Goal: Submit feedback/report problem: Submit feedback/report problem

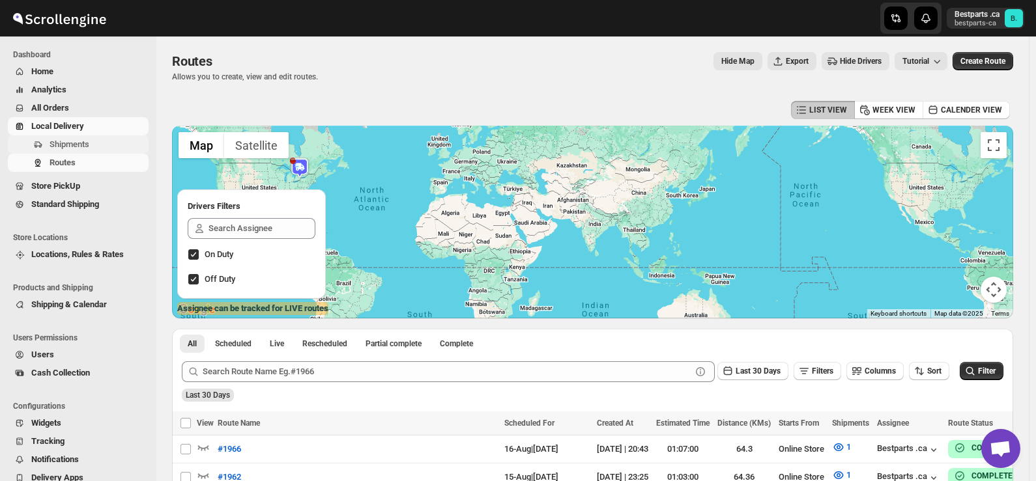
click at [79, 144] on span "Shipments" at bounding box center [69, 144] width 40 height 10
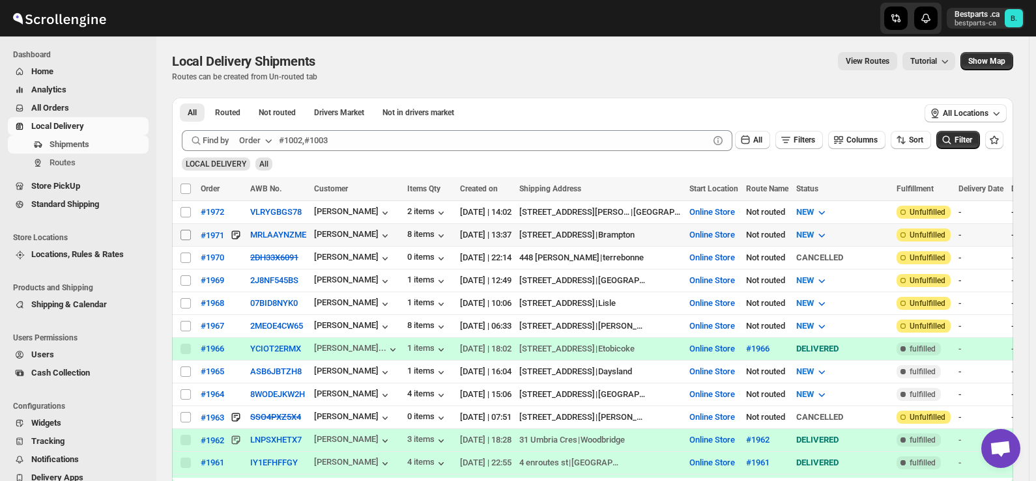
click at [186, 236] on input "Select shipment" at bounding box center [185, 235] width 10 height 10
checkbox input "true"
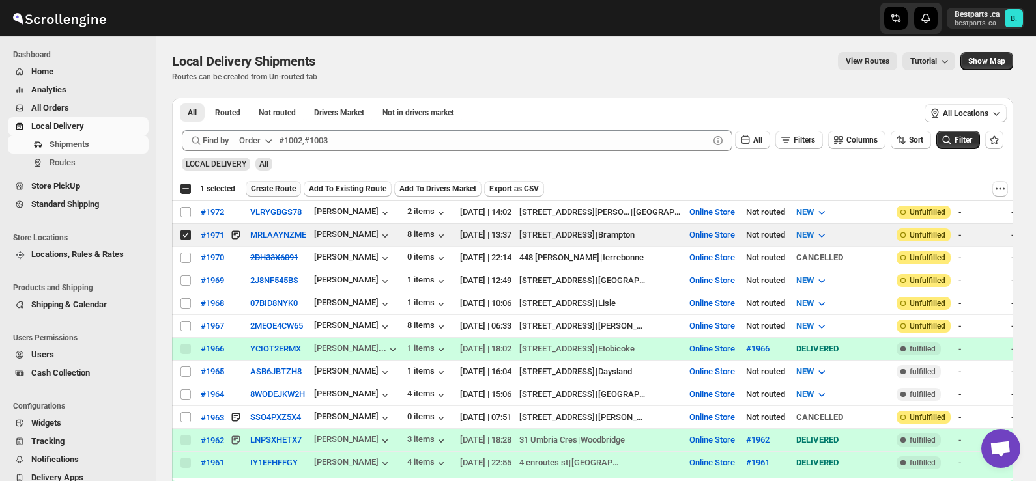
click at [274, 191] on span "Create Route" at bounding box center [273, 189] width 45 height 10
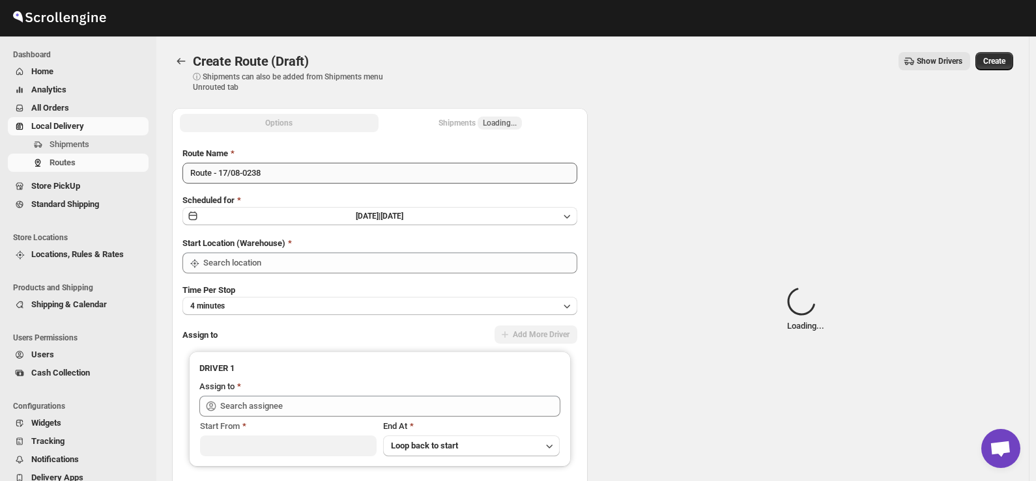
type input "Online Store"
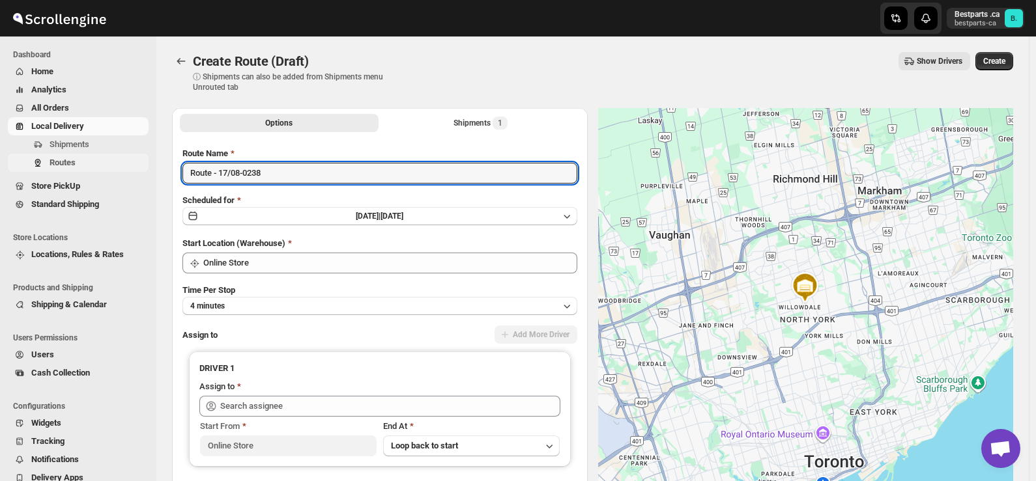
drag, startPoint x: 277, startPoint y: 166, endPoint x: 122, endPoint y: 169, distance: 155.0
click at [122, 169] on div "Skip to content Bestparts .ca bestparts-ca B. Dashboard Home Analytics All Orde…" at bounding box center [518, 307] width 1036 height 615
paste input "#1971 Complete"
drag, startPoint x: 214, startPoint y: 177, endPoint x: 317, endPoint y: 179, distance: 103.6
click at [317, 179] on input "#1971 Complete" at bounding box center [379, 173] width 395 height 21
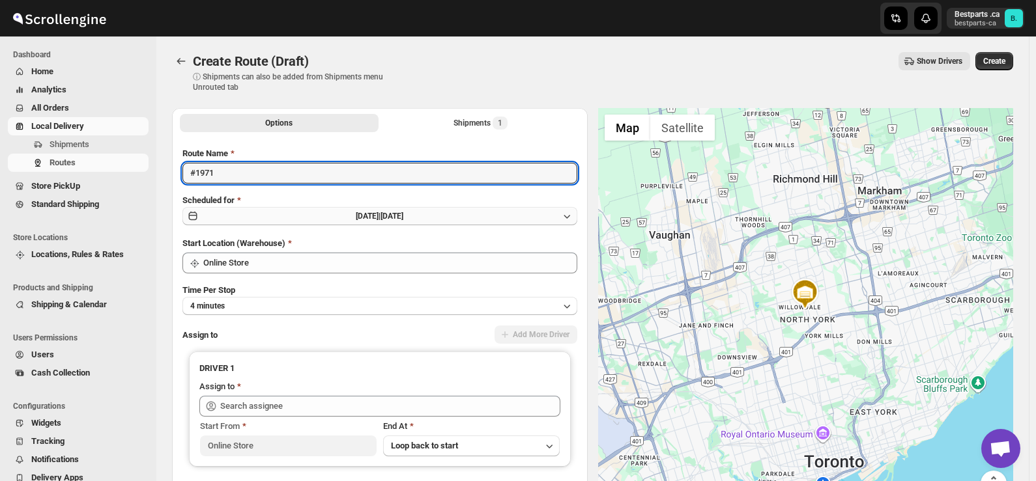
type input "#1971"
click at [333, 219] on button "[DATE] | [DATE]" at bounding box center [379, 216] width 395 height 18
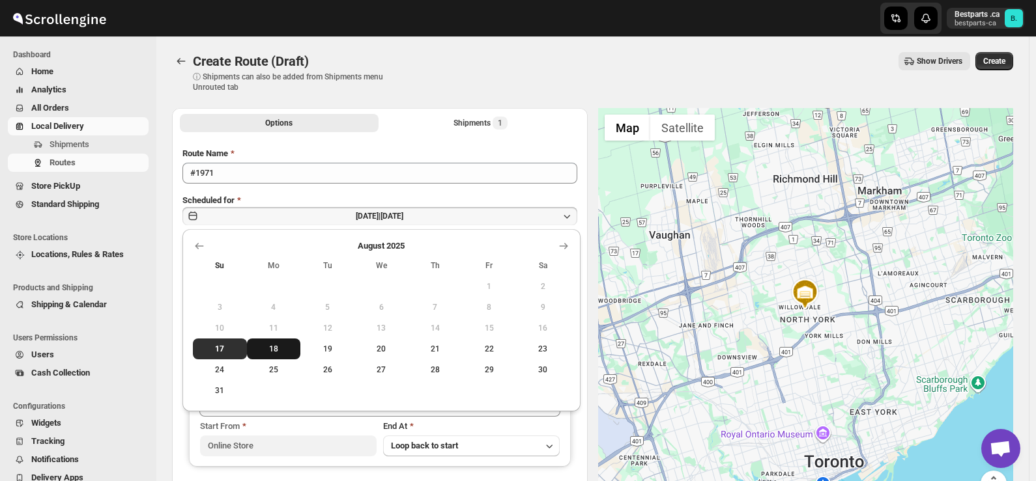
click at [279, 348] on span "18" at bounding box center [274, 349] width 44 height 10
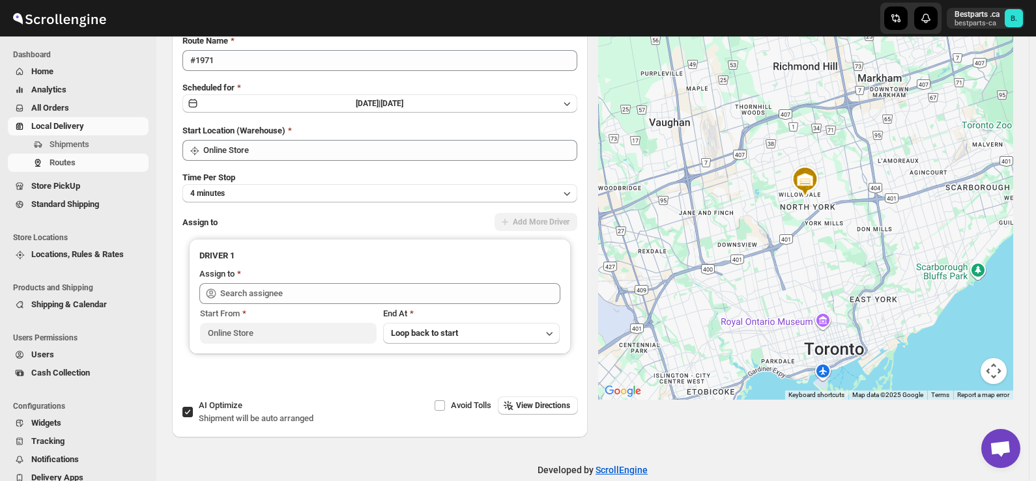
scroll to position [130, 0]
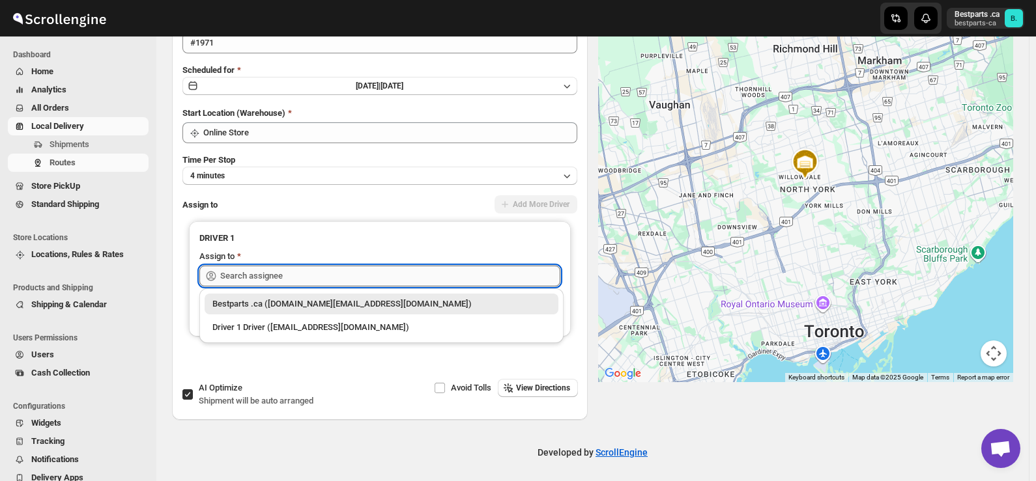
click at [270, 276] on input "text" at bounding box center [390, 276] width 340 height 21
click at [267, 298] on div "Bestparts .ca ([DOMAIN_NAME][EMAIL_ADDRESS][DOMAIN_NAME])" at bounding box center [381, 304] width 338 height 13
type input "Bestparts .ca ([DOMAIN_NAME][EMAIL_ADDRESS][DOMAIN_NAME])"
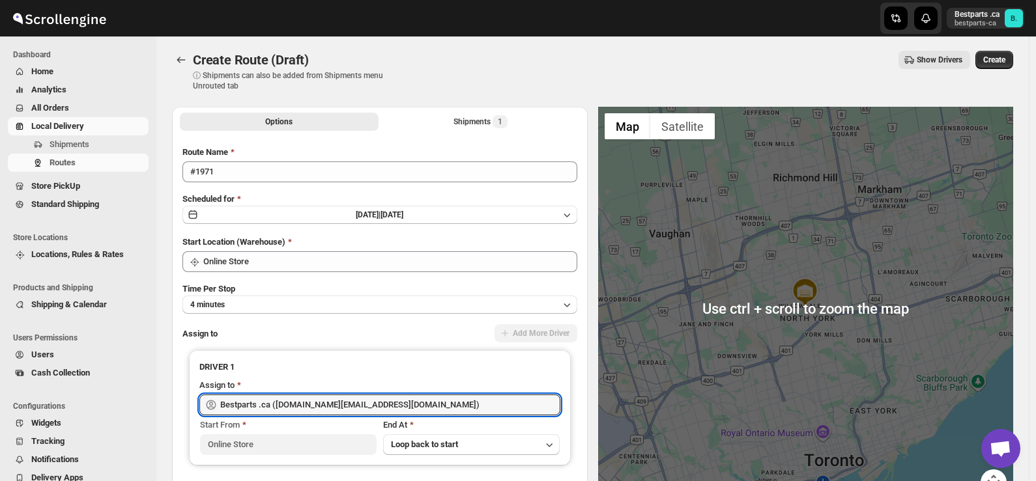
scroll to position [0, 0]
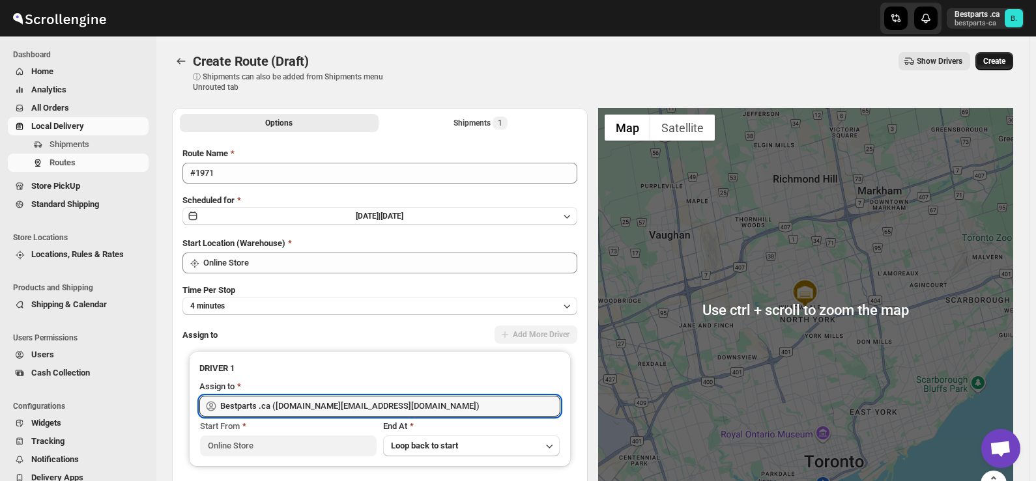
click at [995, 58] on span "Create" at bounding box center [994, 61] width 22 height 10
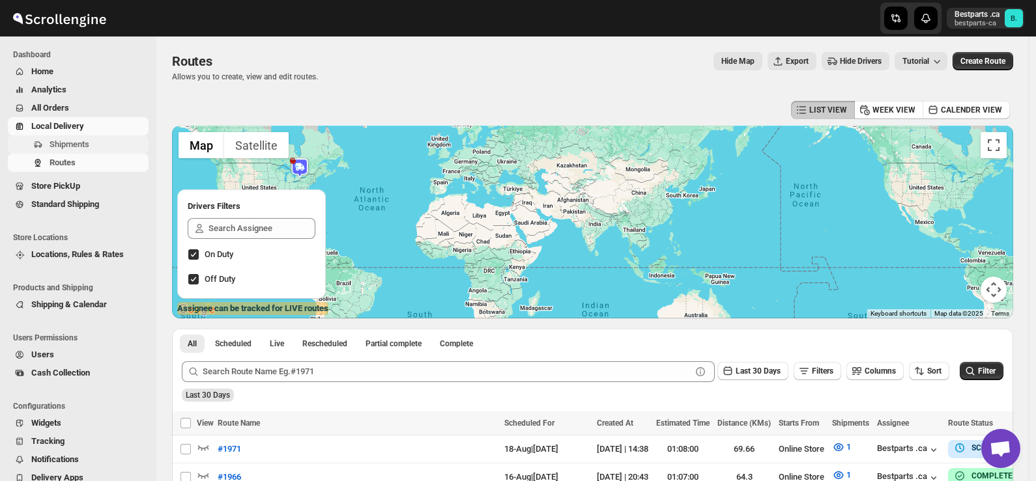
click at [83, 148] on span "Shipments" at bounding box center [69, 144] width 40 height 10
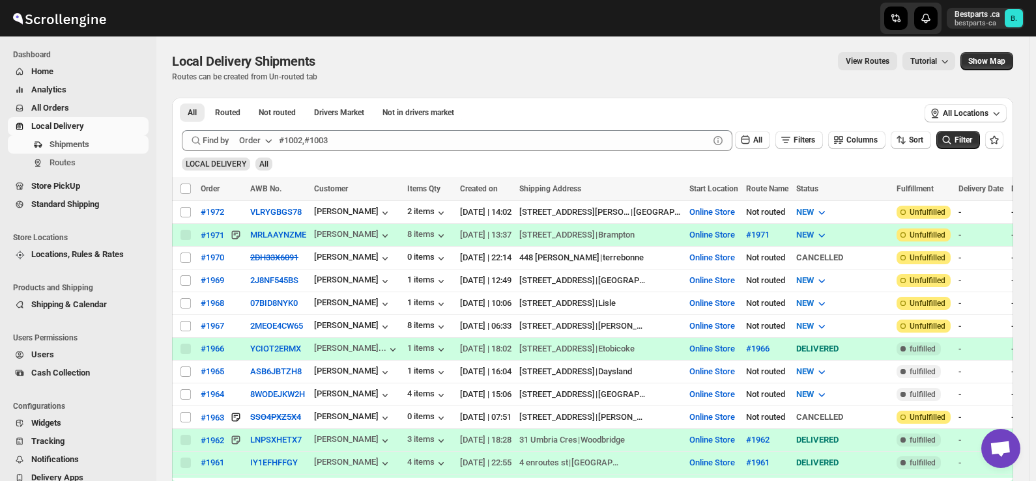
click at [989, 444] on span "Open chat" at bounding box center [999, 450] width 21 height 18
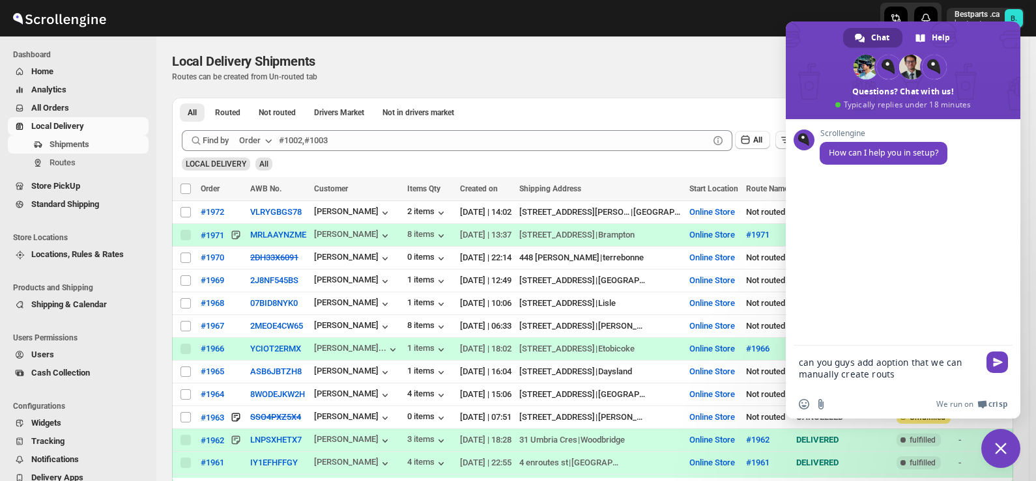
type textarea "can you guys add aoption that we can manually create routs?"
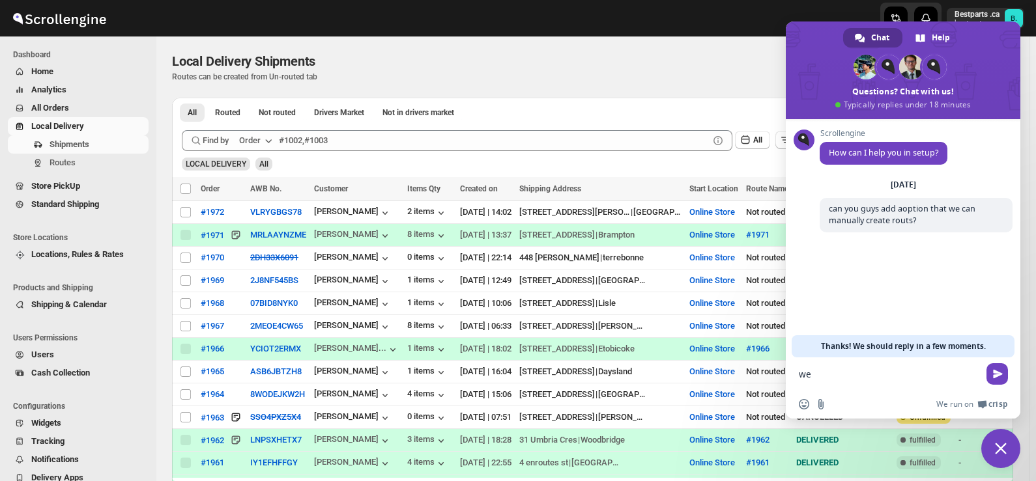
type textarea "w"
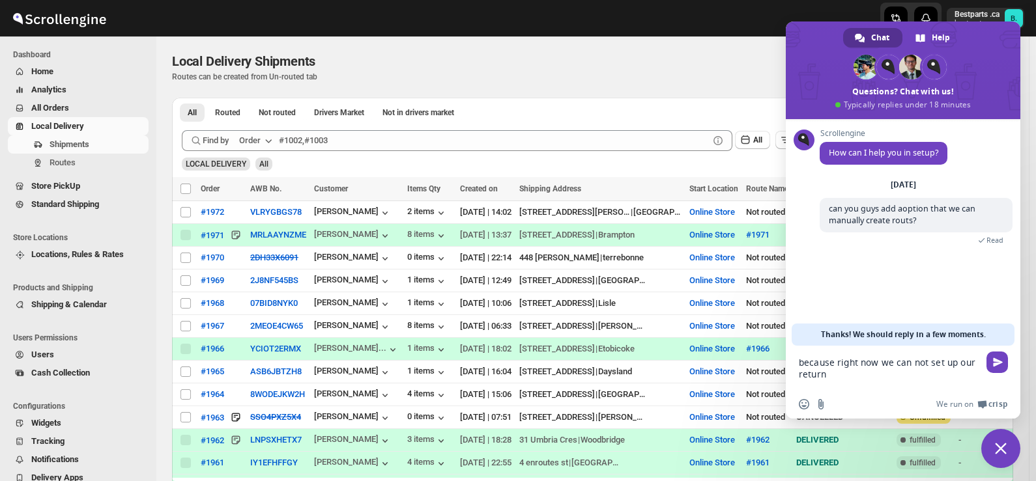
type textarea "because right now we can not set up our return."
type textarea "please fine me a way to add this option."
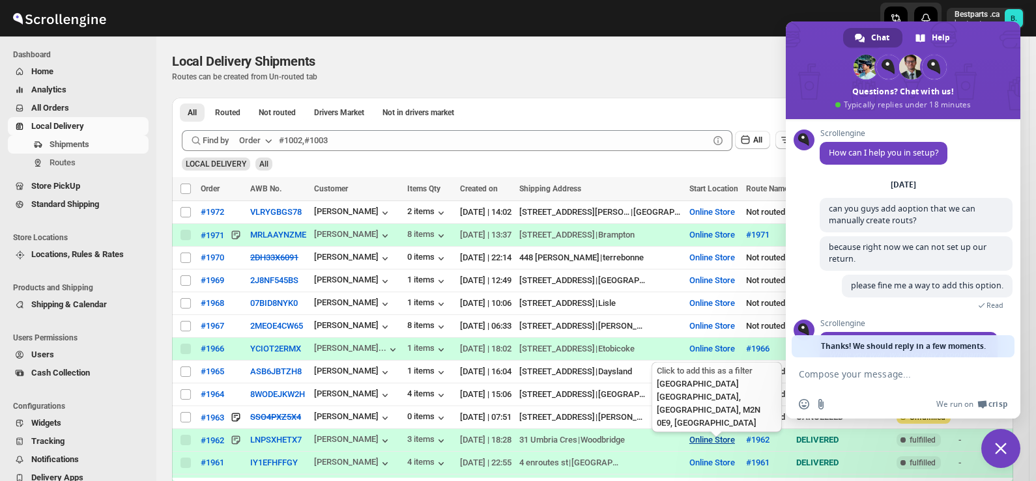
scroll to position [74, 0]
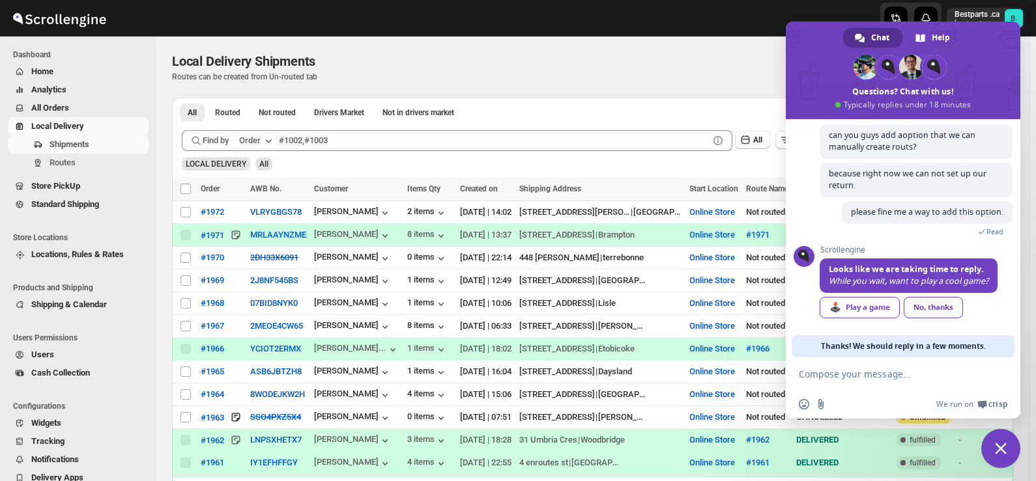
click at [927, 306] on link "No, thanks" at bounding box center [932, 307] width 59 height 21
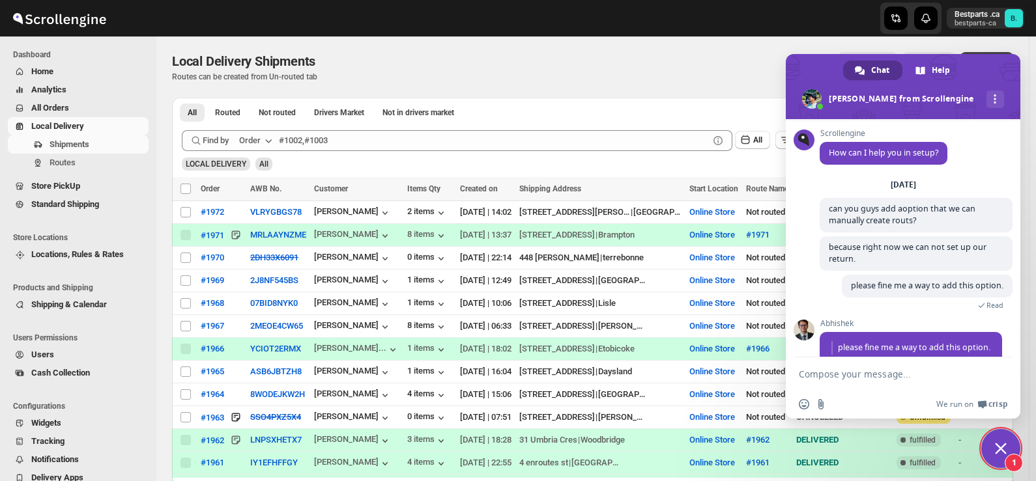
scroll to position [113, 0]
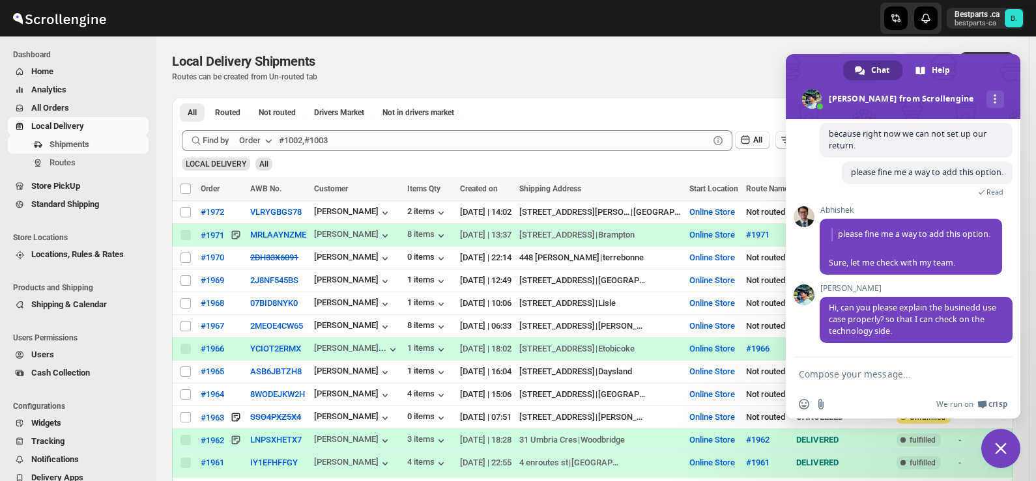
click at [872, 373] on textarea "Compose your message..." at bounding box center [890, 374] width 182 height 33
type textarea "Hi"
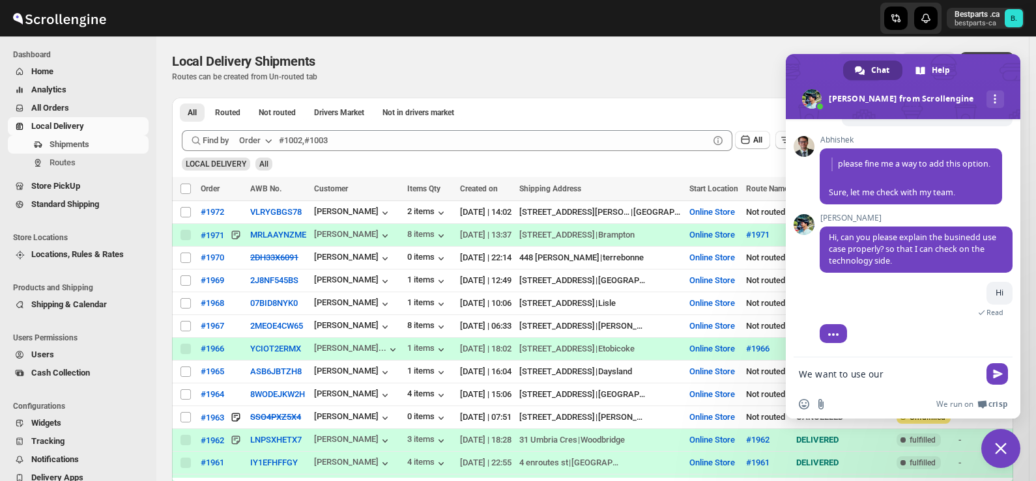
scroll to position [190, 0]
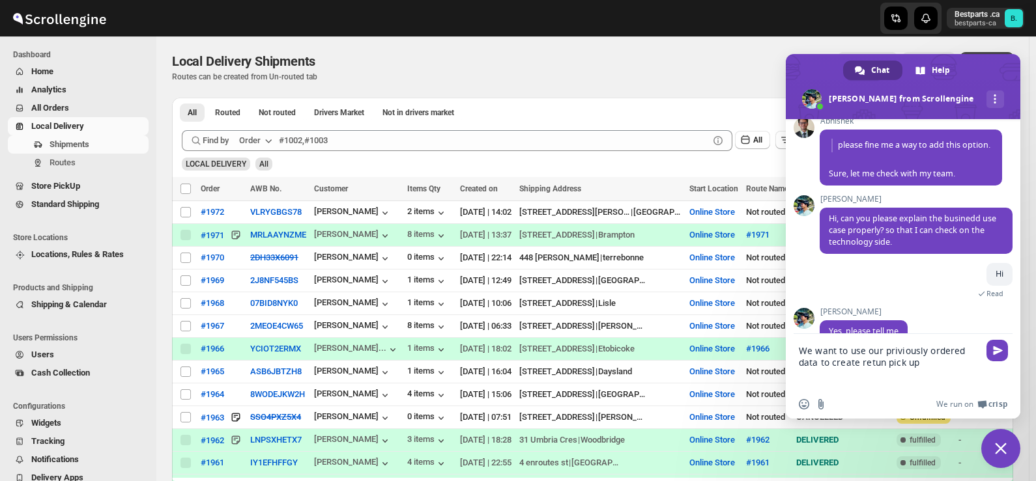
type textarea "We want to use our priviously ordered data to create retun pick up."
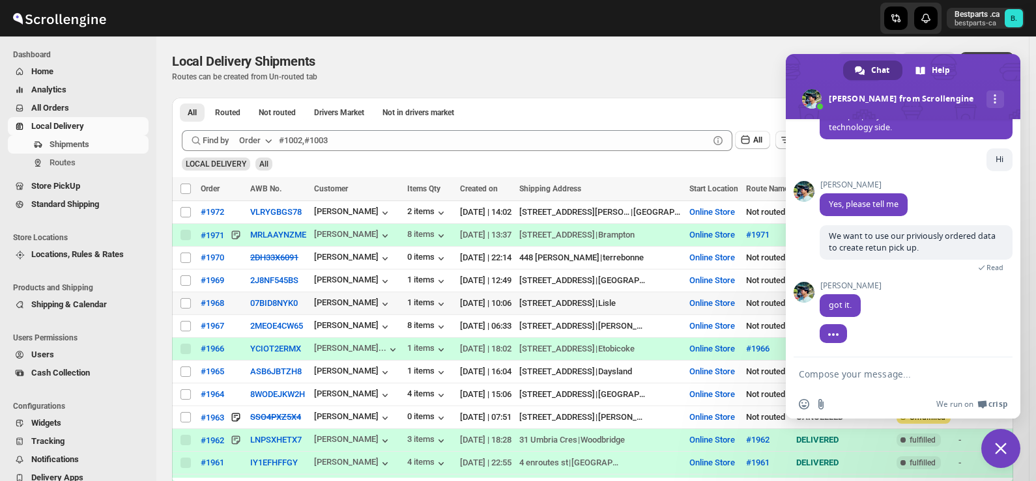
scroll to position [329, 0]
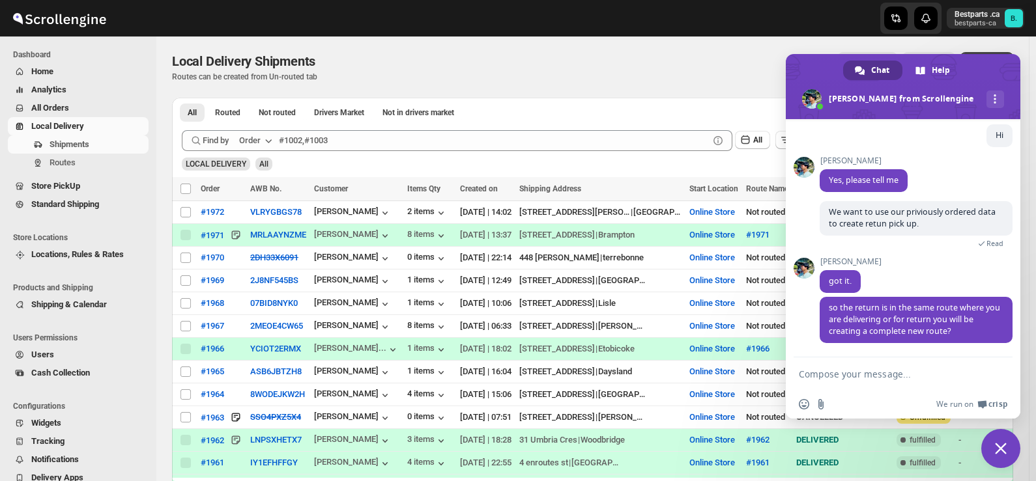
click at [817, 373] on textarea "Compose your message..." at bounding box center [890, 374] width 182 height 33
type textarea "same route"
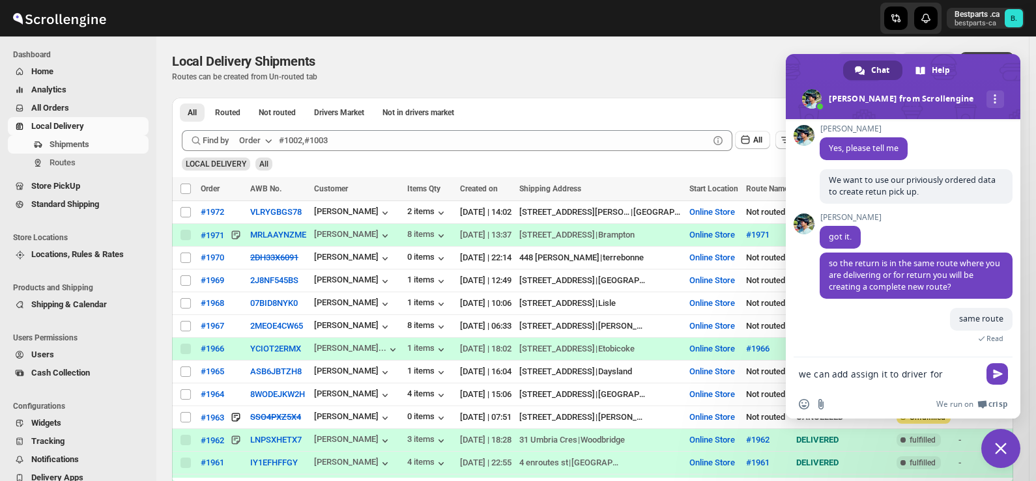
scroll to position [373, 0]
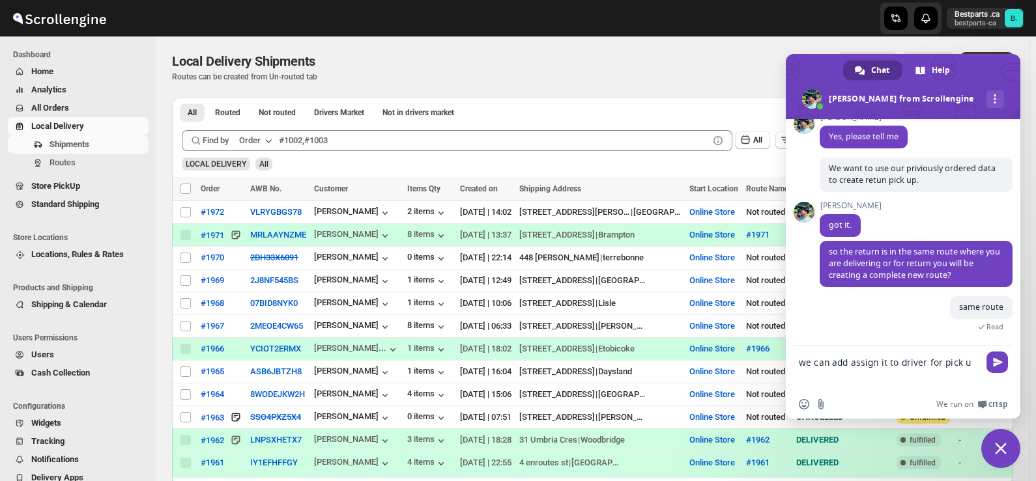
type textarea "we can add assign it to driver for pick up"
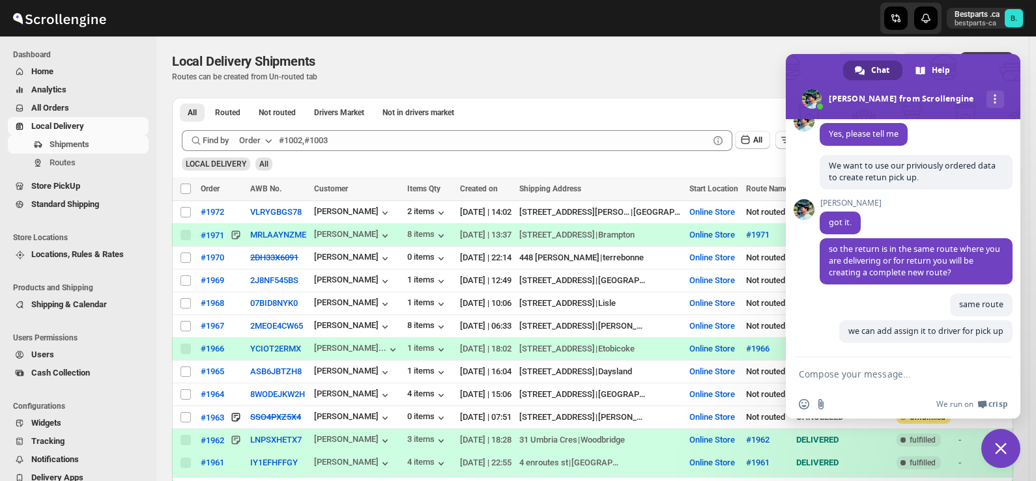
scroll to position [388, 0]
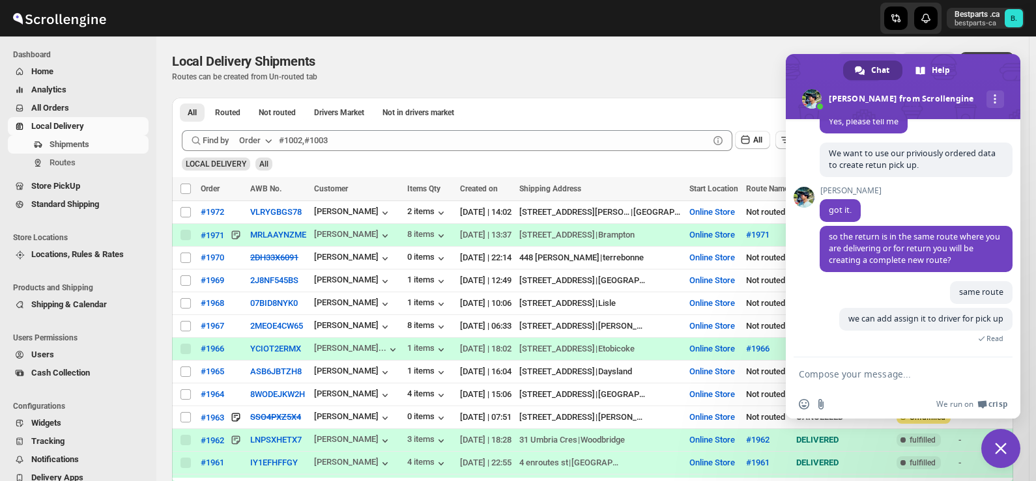
click at [842, 376] on textarea "Compose your message..." at bounding box center [890, 374] width 182 height 33
type textarea "i"
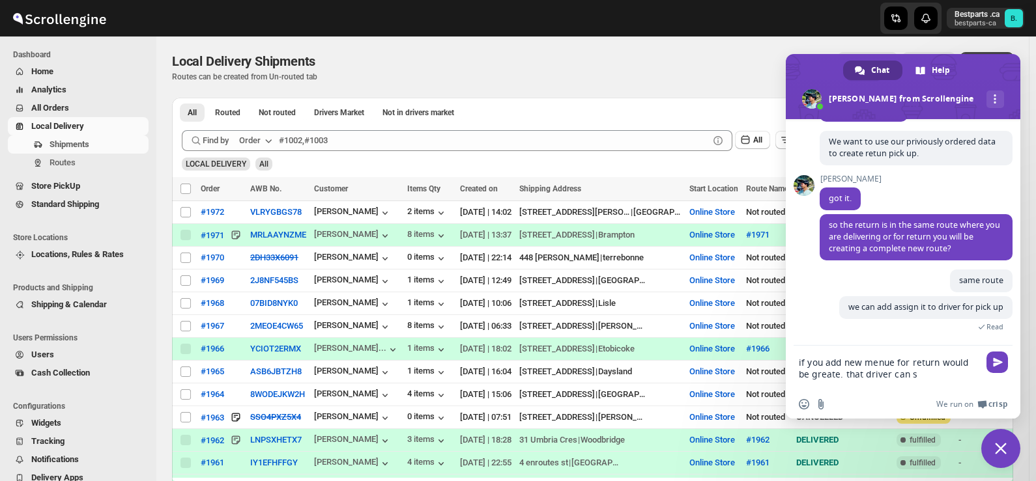
scroll to position [408, 0]
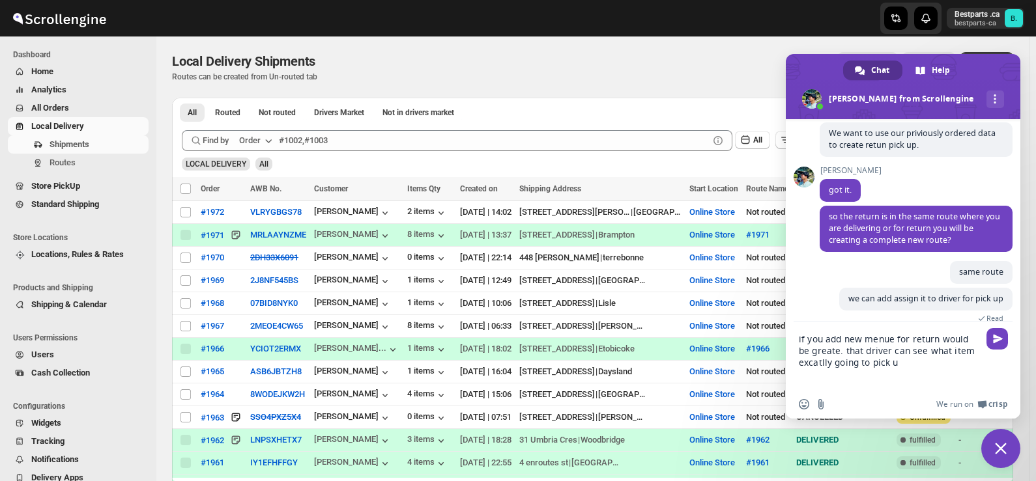
type textarea "if you add new menue for return would be greate. that driver can see what item …"
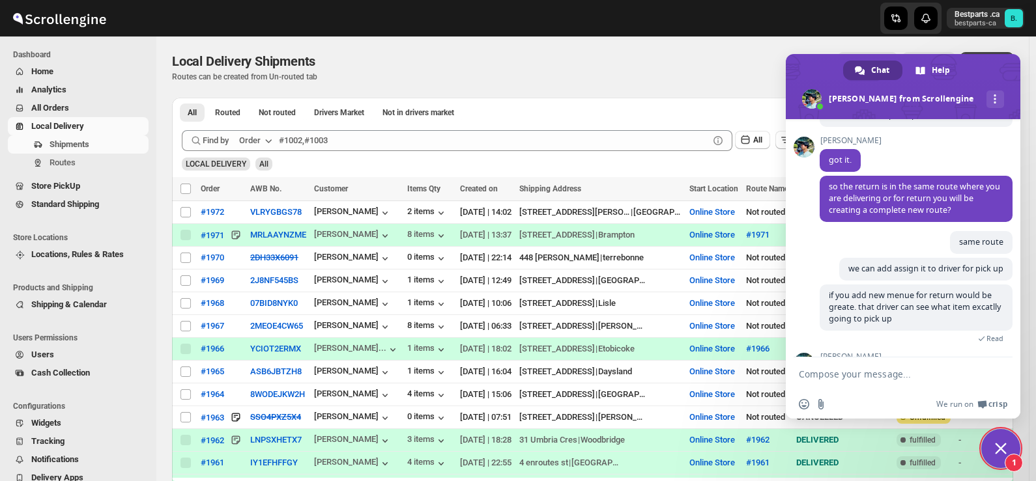
scroll to position [509, 0]
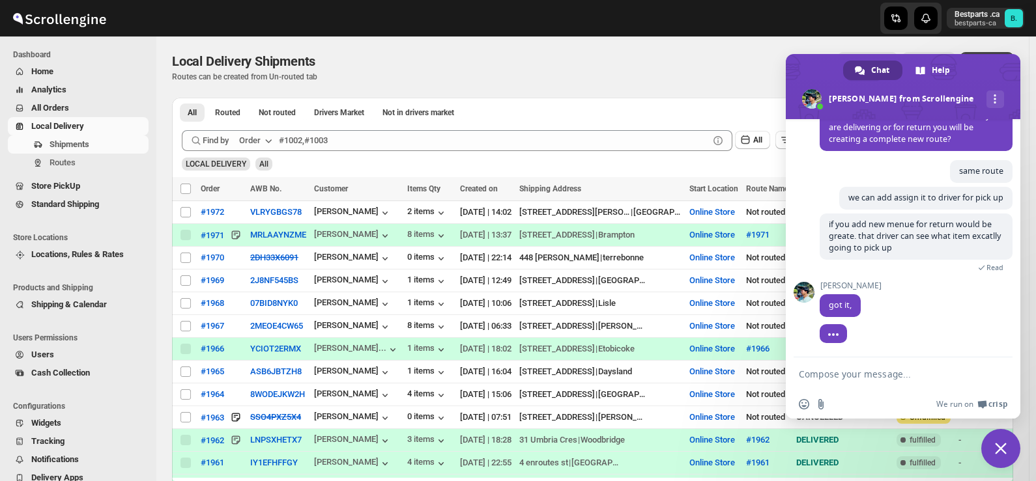
click at [831, 381] on textarea "Compose your message..." at bounding box center [890, 374] width 182 height 33
type textarea "check our order number #"
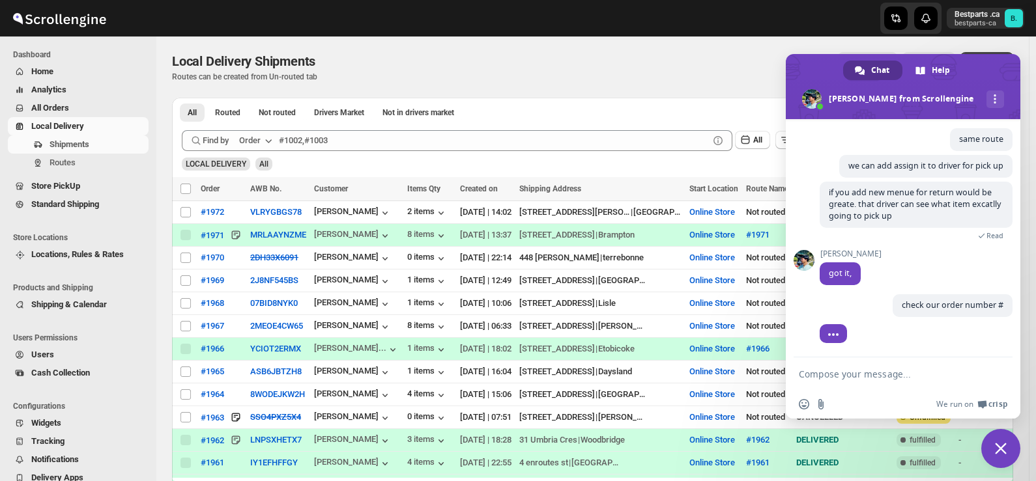
scroll to position [541, 0]
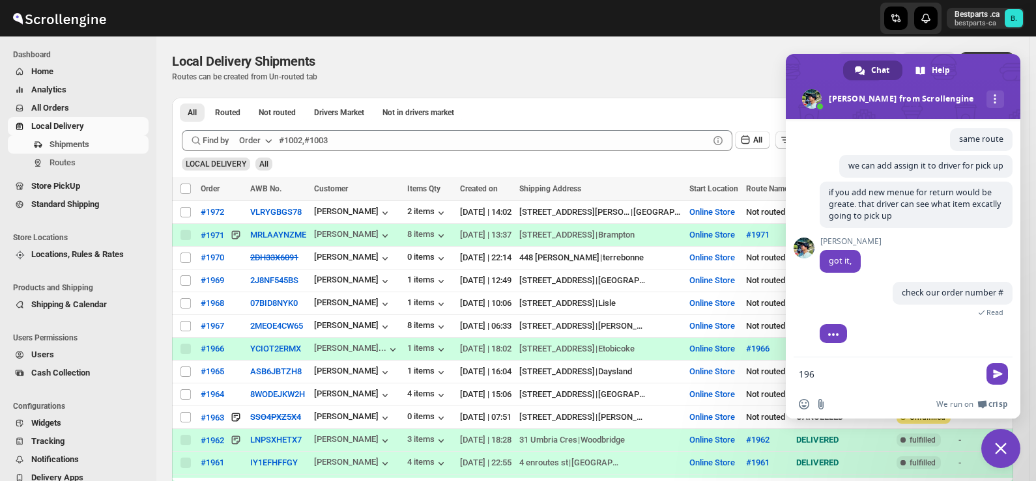
type textarea "1960"
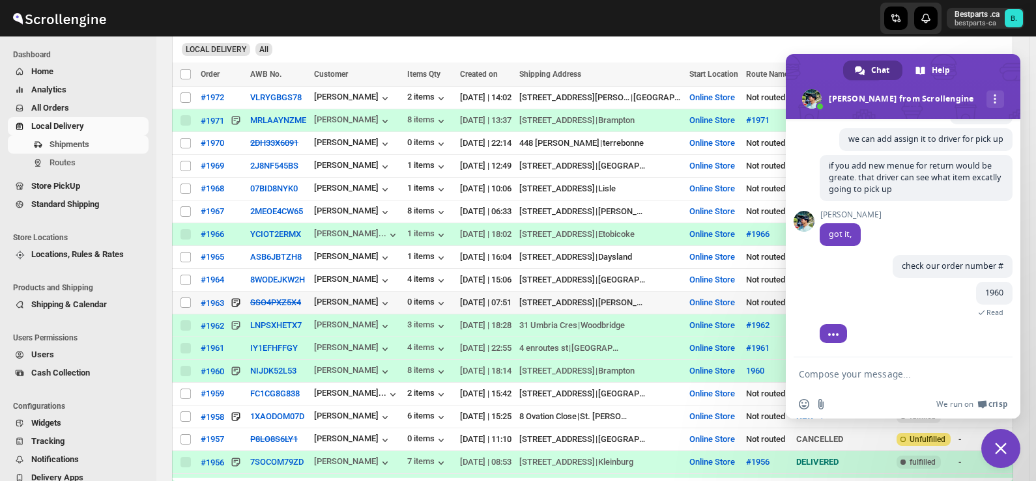
scroll to position [130, 0]
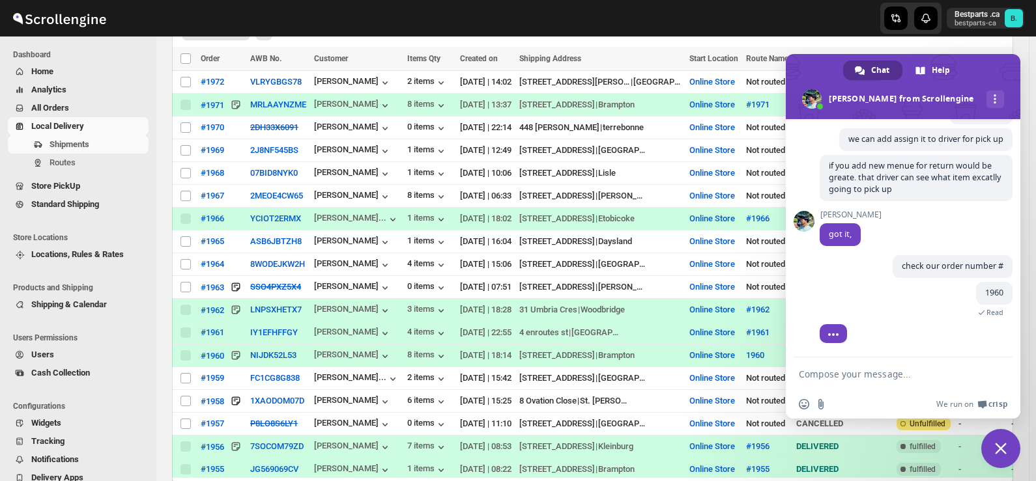
click at [903, 378] on textarea "Compose your message..." at bounding box center [890, 374] width 182 height 33
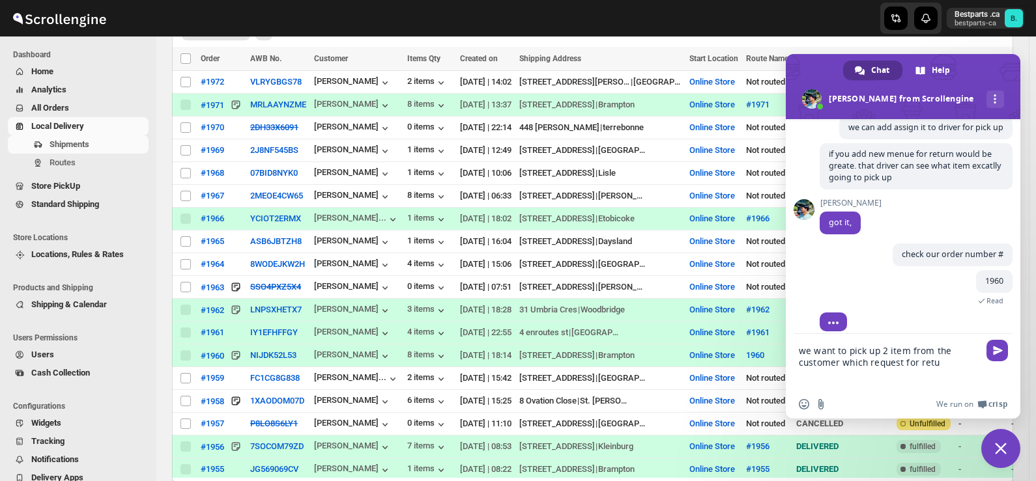
scroll to position [587, 0]
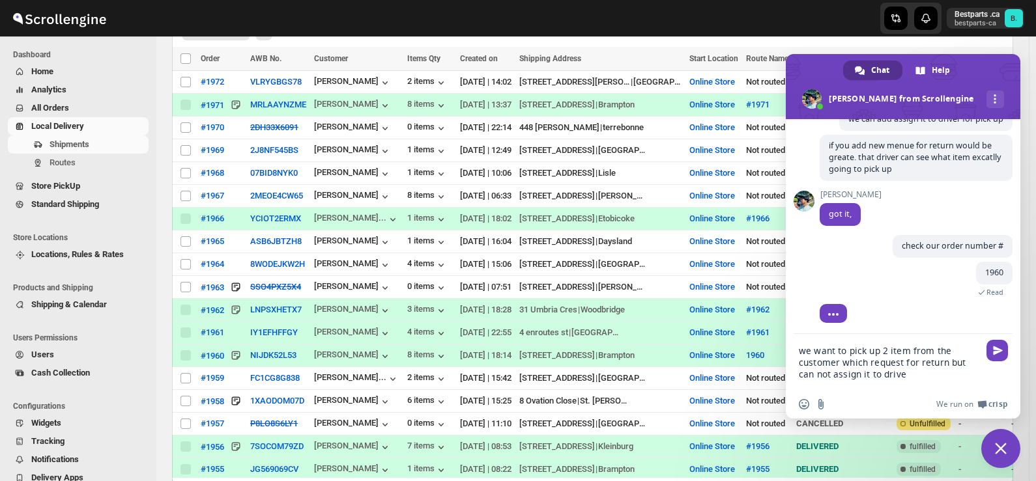
type textarea "we want to pick up 2 item from the customer which request for return but can no…"
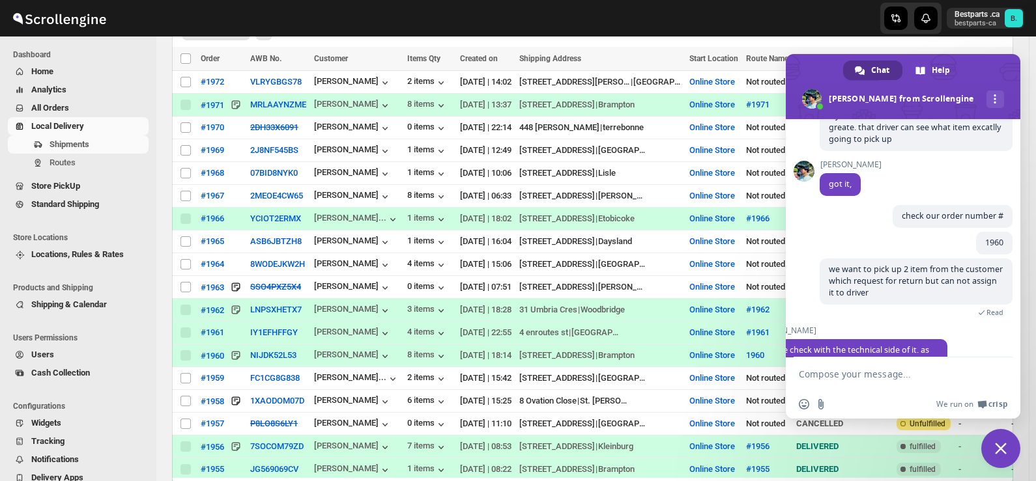
scroll to position [660, 0]
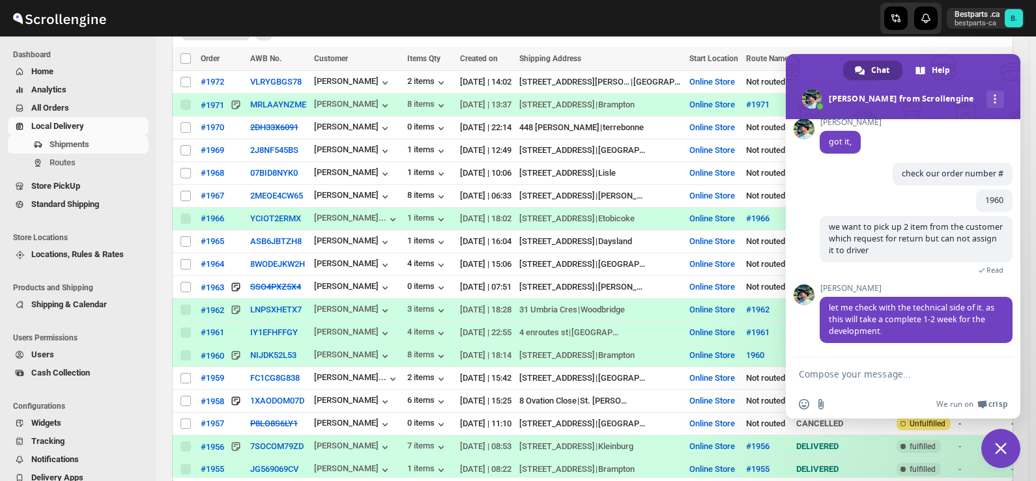
click at [843, 381] on textarea "Compose your message..." at bounding box center [890, 374] width 182 height 33
type textarea "thanks"
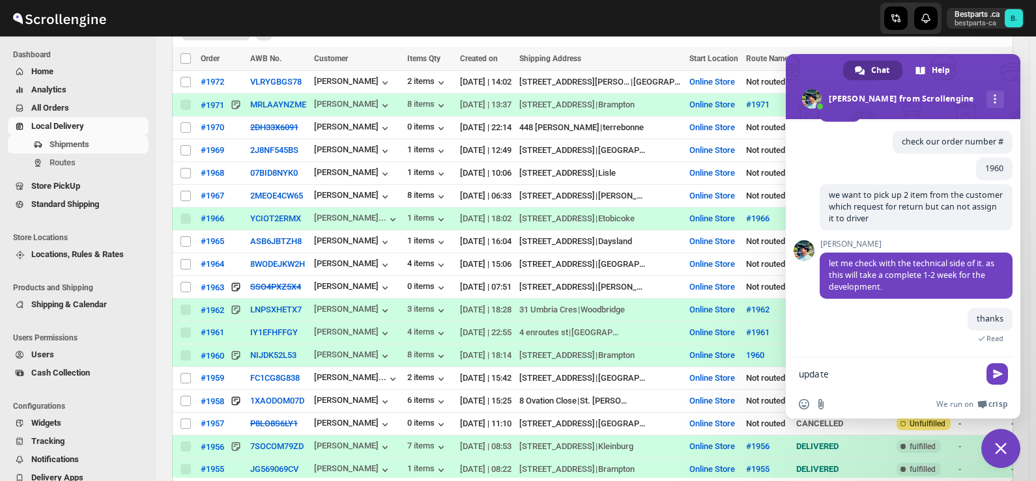
scroll to position [718, 0]
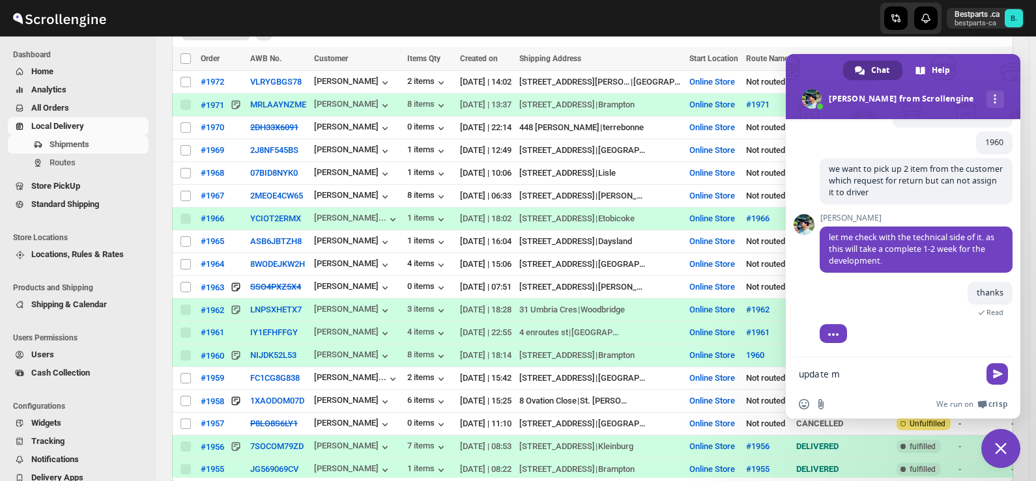
type textarea "update me"
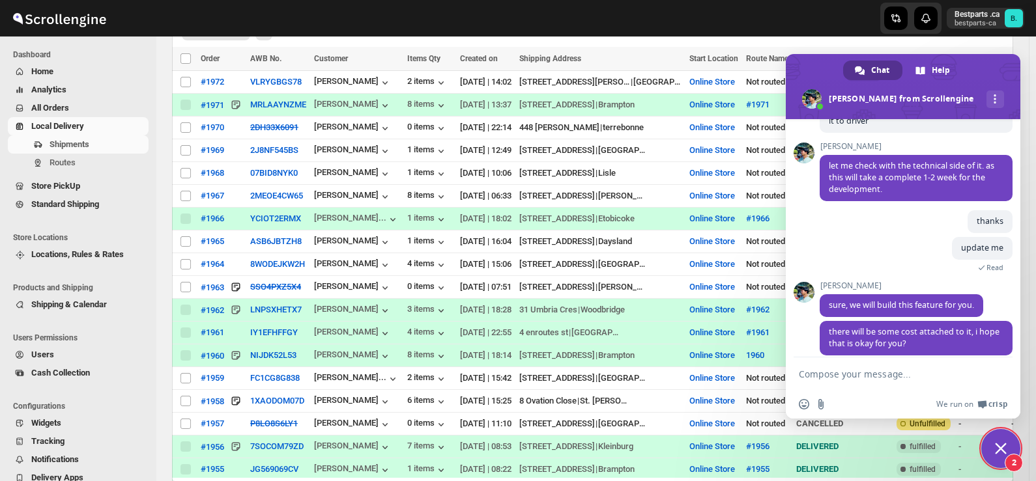
scroll to position [890, 0]
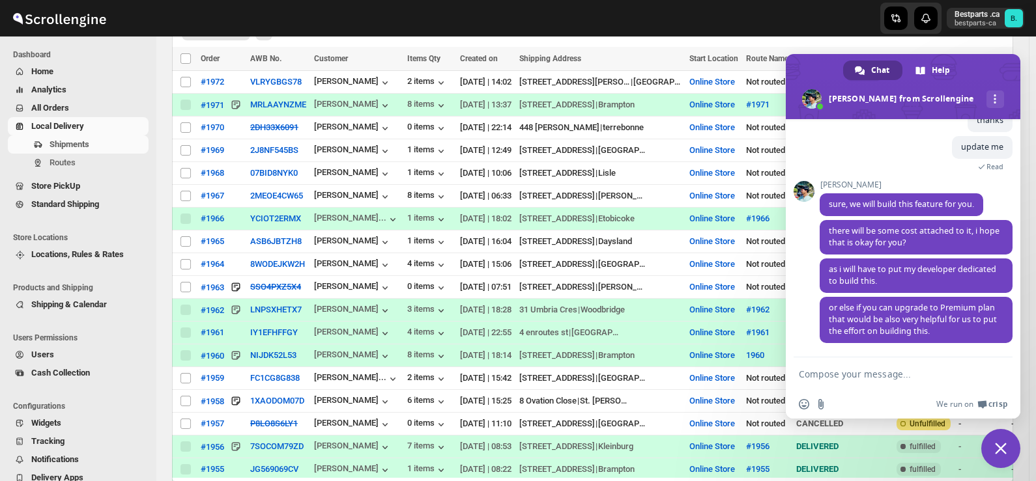
click at [878, 376] on textarea "Compose your message..." at bounding box center [890, 374] width 182 height 33
type textarea "n"
click at [848, 376] on textarea "Compose your message..." at bounding box center [890, 374] width 182 height 33
type textarea "no, thanks"
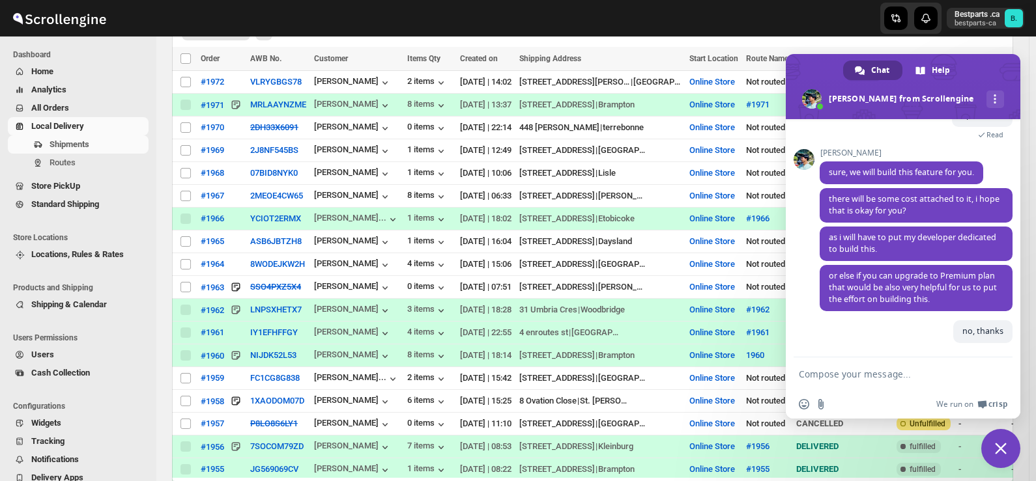
scroll to position [922, 0]
click at [1006, 443] on span "Close chat" at bounding box center [1001, 449] width 12 height 12
